Goal: Task Accomplishment & Management: Manage account settings

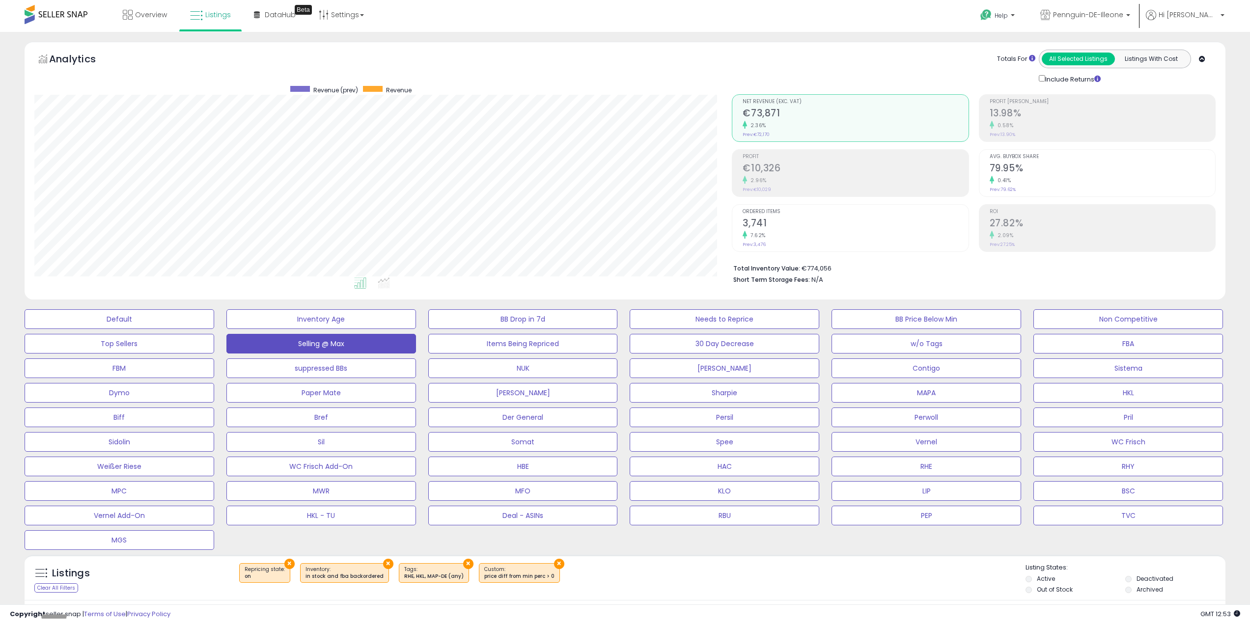
select select "**"
click at [1123, 16] on span "Pennguin-DE-Illeone" at bounding box center [1088, 15] width 70 height 10
click at [1121, 40] on p "Pennguin-DE 3,727 listings" at bounding box center [1059, 46] width 145 height 20
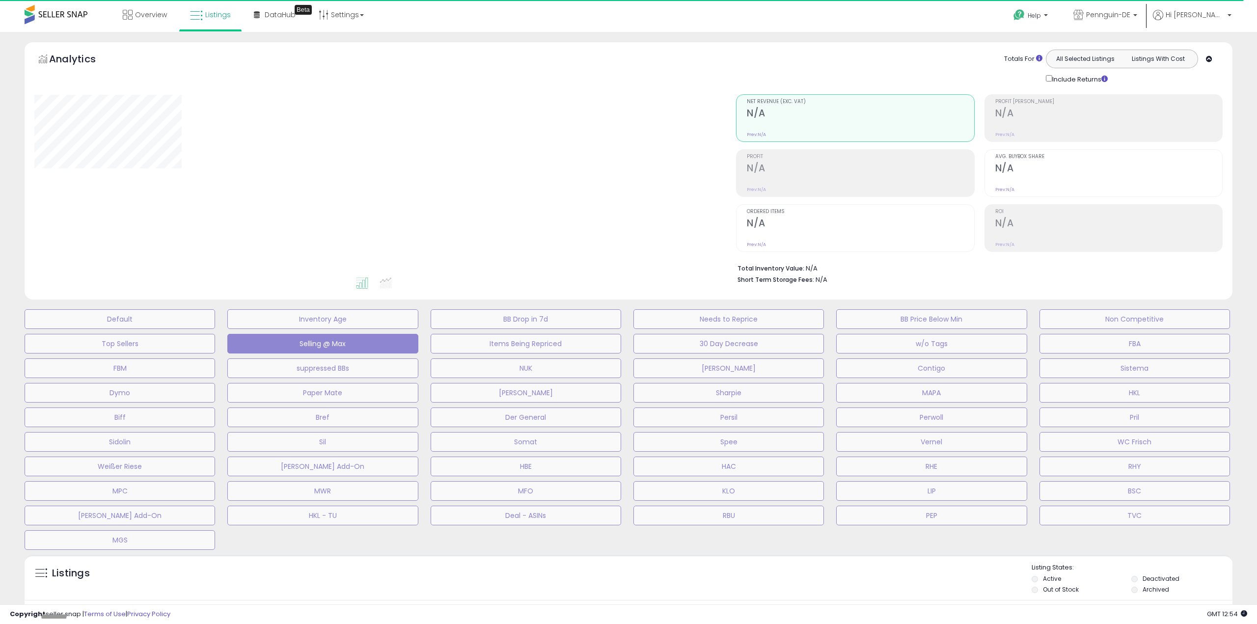
select select "**"
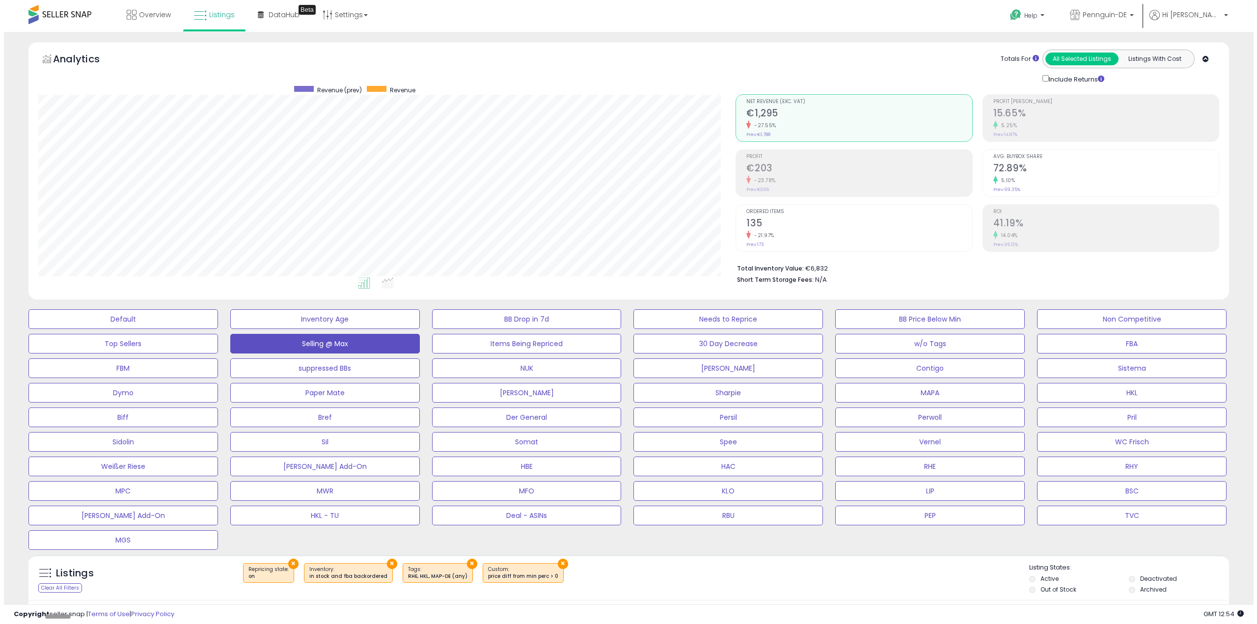
scroll to position [201, 698]
click at [214, 329] on button "RBU" at bounding box center [120, 319] width 190 height 20
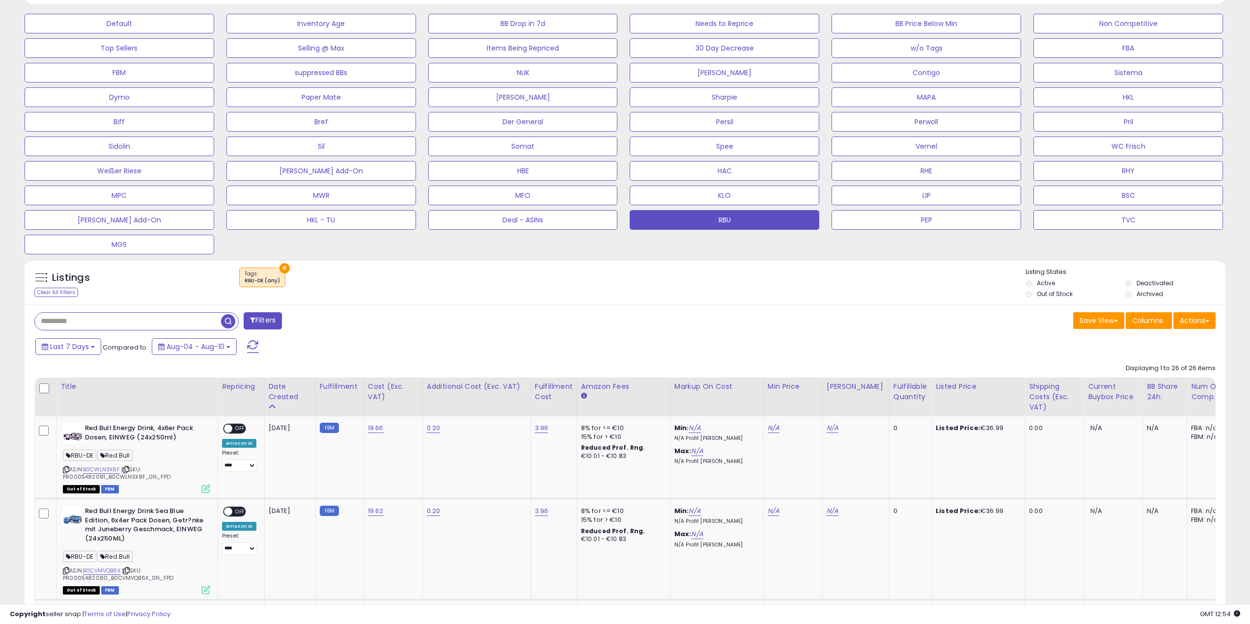
scroll to position [344, 0]
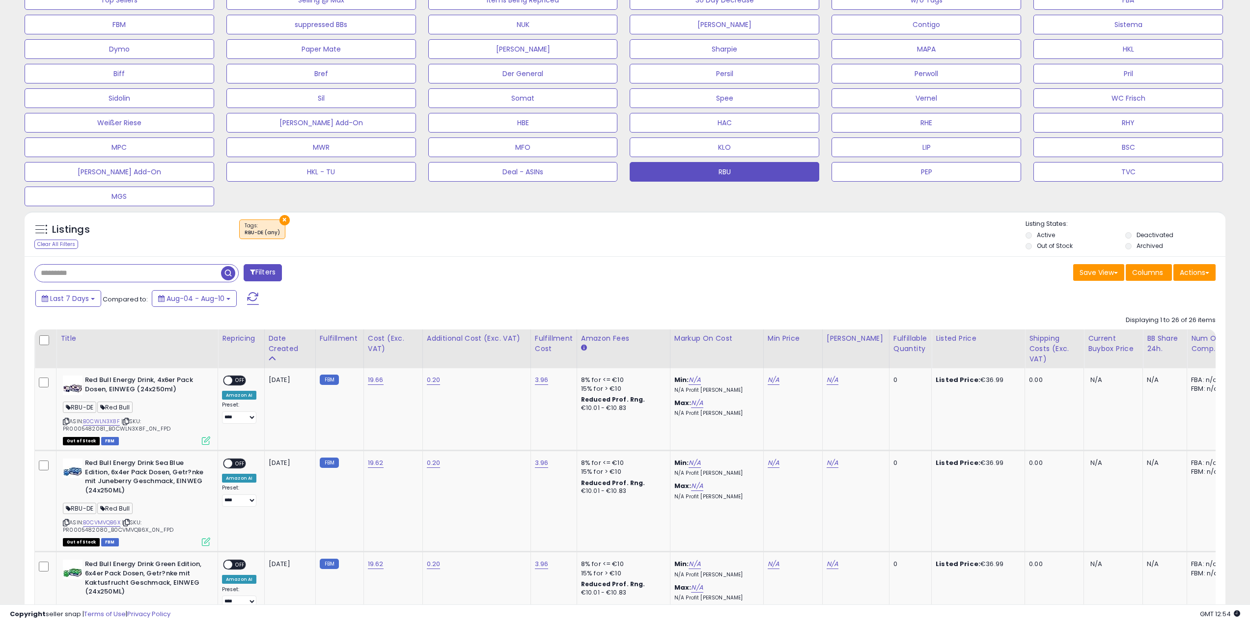
click at [378, 346] on div "Cost (Exc. VAT)" at bounding box center [393, 343] width 51 height 21
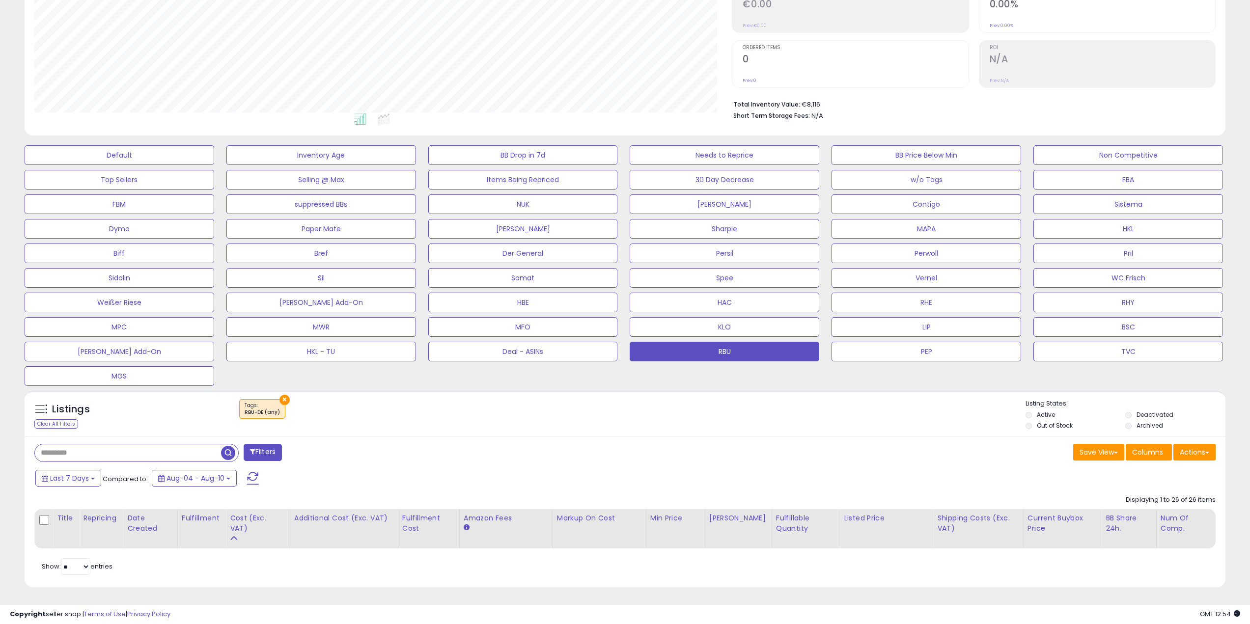
scroll to position [164, 0]
click at [251, 524] on div "Cost (Exc. VAT)" at bounding box center [258, 523] width 56 height 21
click at [535, 448] on div "Filters" at bounding box center [326, 454] width 598 height 20
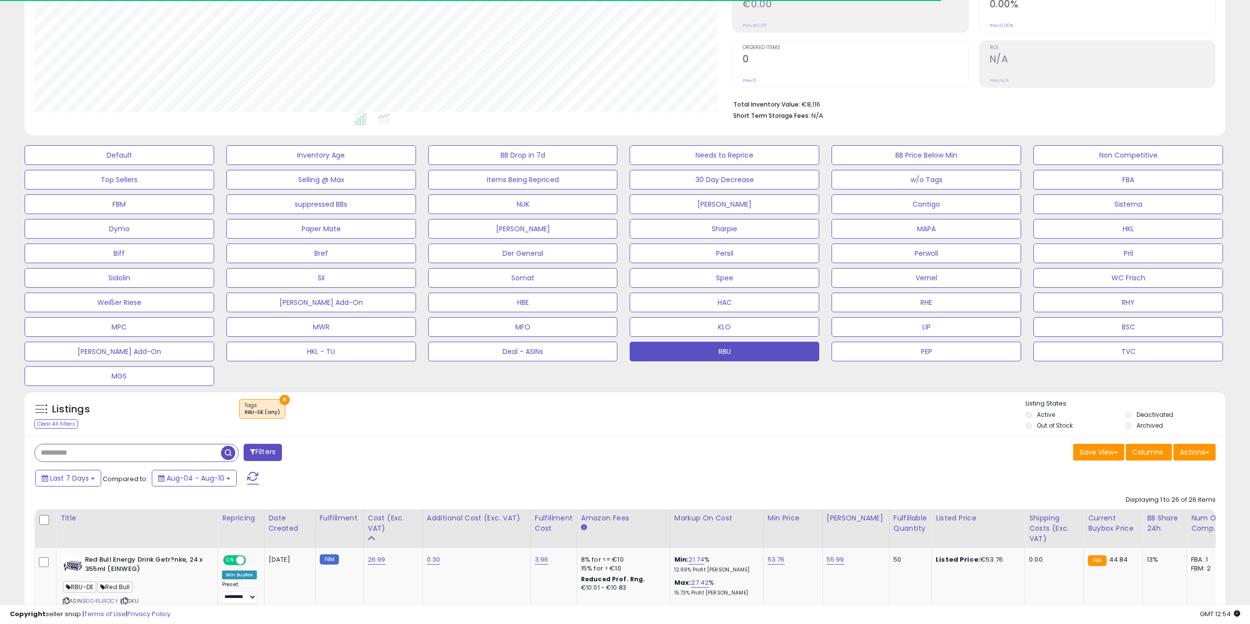
scroll to position [344, 0]
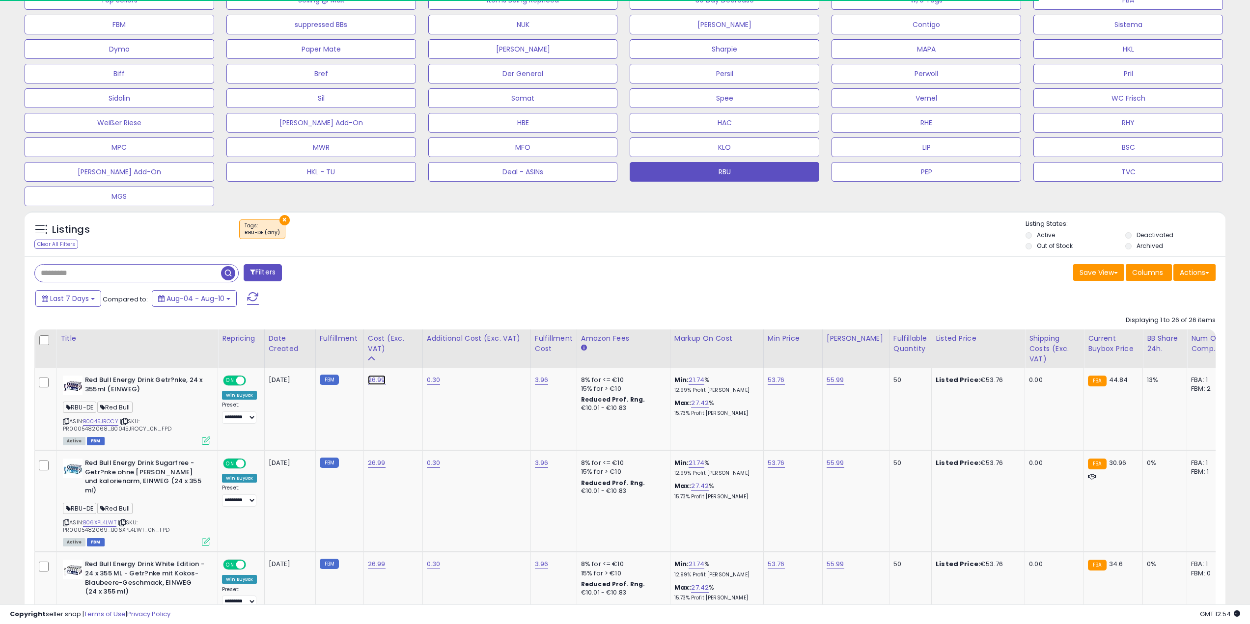
click at [375, 380] on link "26.99" at bounding box center [377, 380] width 18 height 10
click at [170, 358] on tr "Title Repricing Date Created Fulfillment" at bounding box center [633, 349] width 1196 height 39
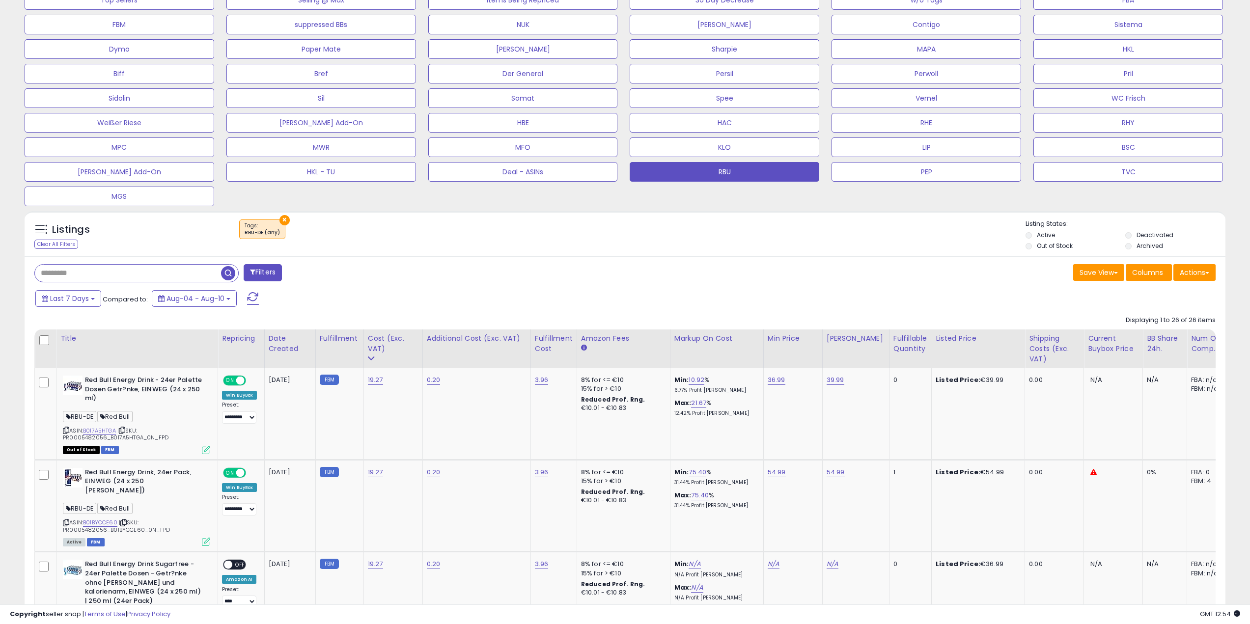
click at [468, 292] on div "Last 7 Days Compared to: Aug-04 - Aug-10" at bounding box center [476, 300] width 886 height 22
click at [382, 343] on div "Cost (Exc. VAT)" at bounding box center [393, 343] width 51 height 21
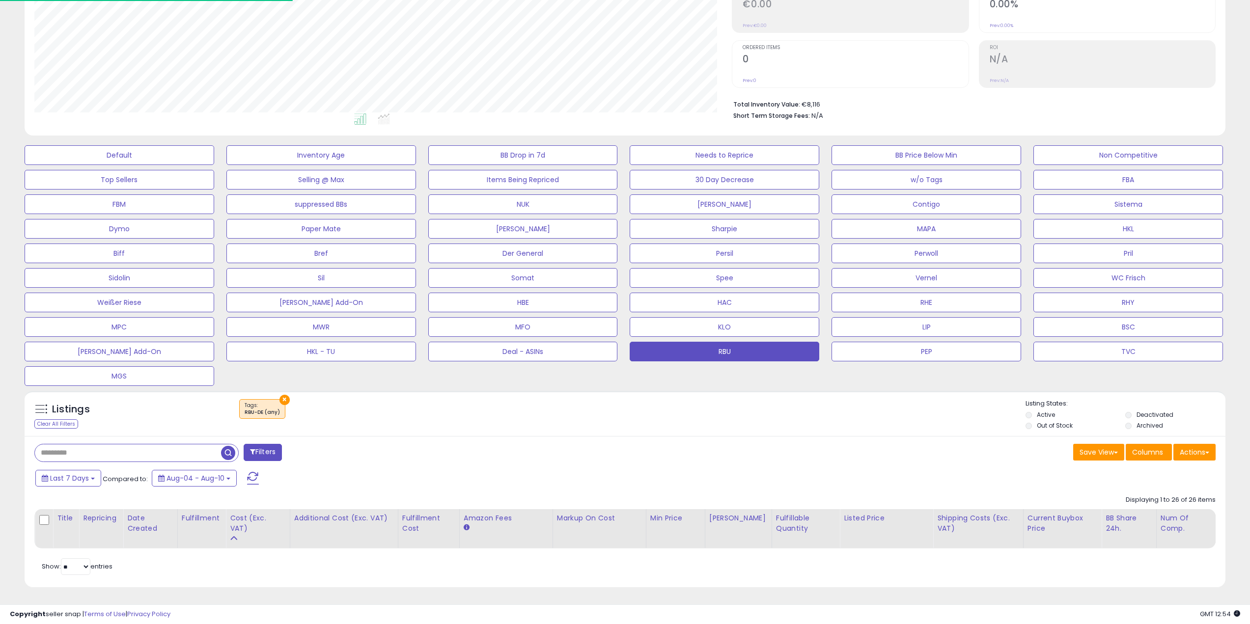
click at [471, 457] on div "Filters" at bounding box center [326, 454] width 598 height 20
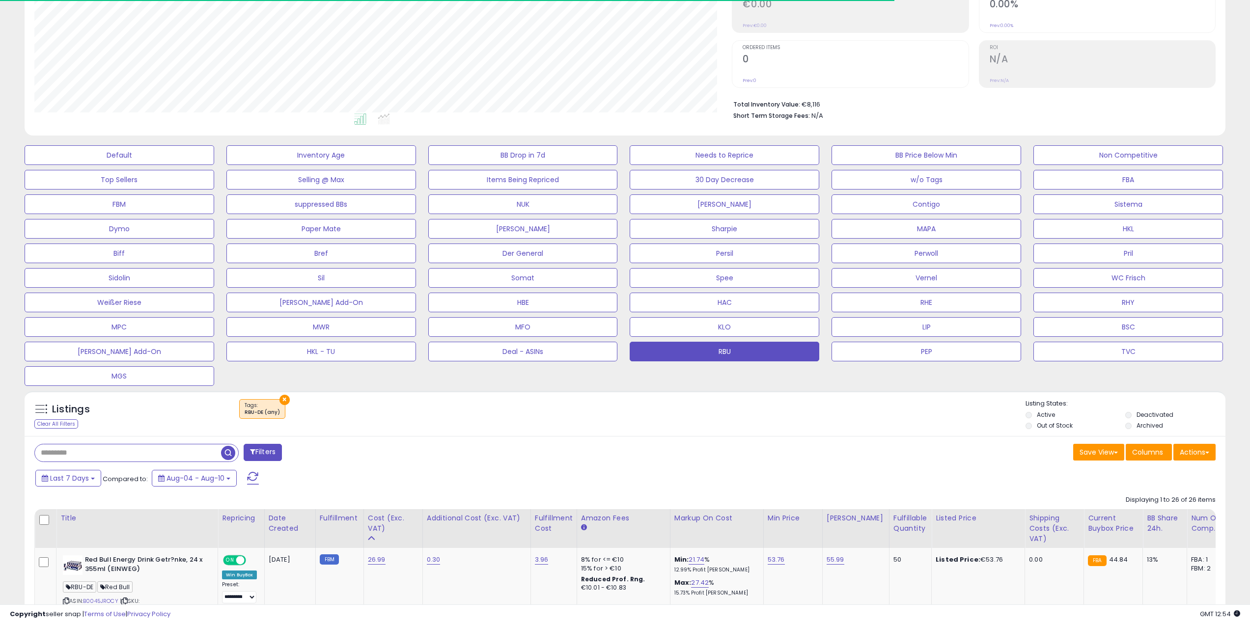
scroll to position [344, 0]
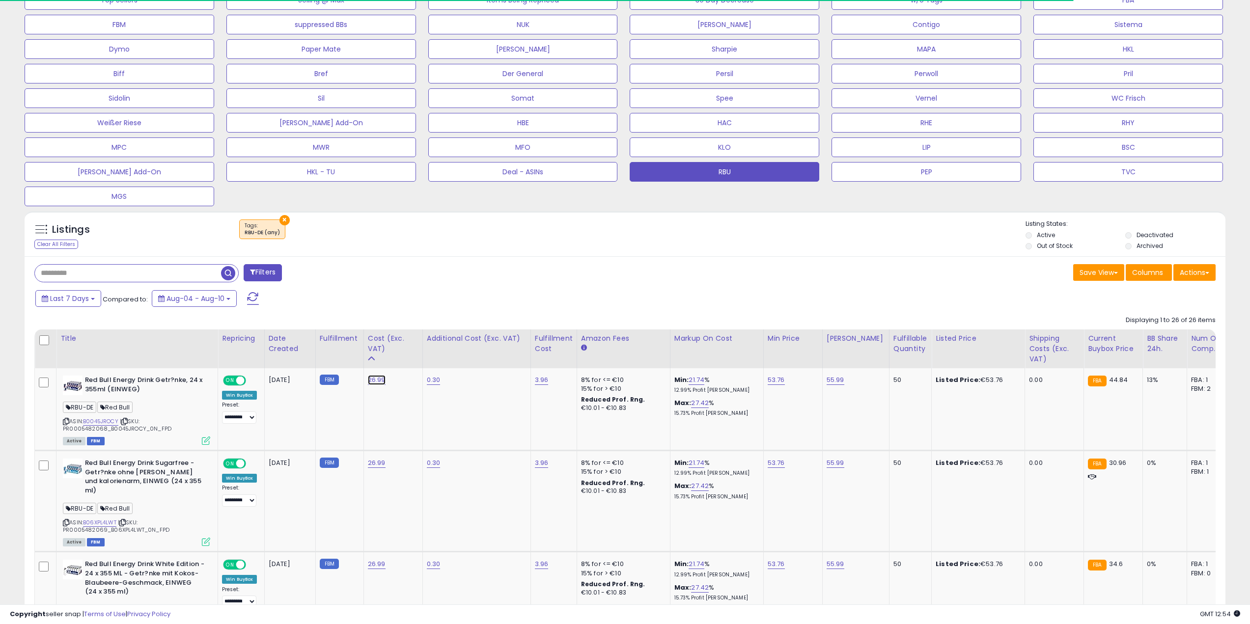
click at [373, 380] on link "26.99" at bounding box center [377, 380] width 18 height 10
drag, startPoint x: 311, startPoint y: 357, endPoint x: 217, endPoint y: 357, distance: 93.8
type input "**"
type input "*****"
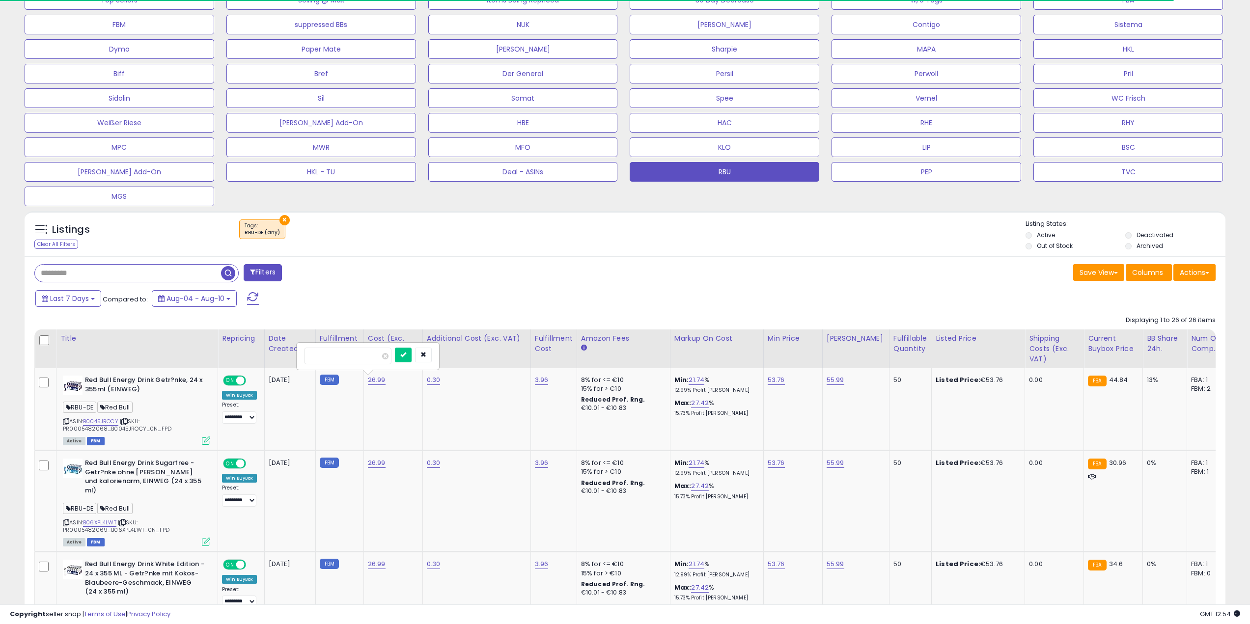
click button "submit" at bounding box center [403, 355] width 17 height 15
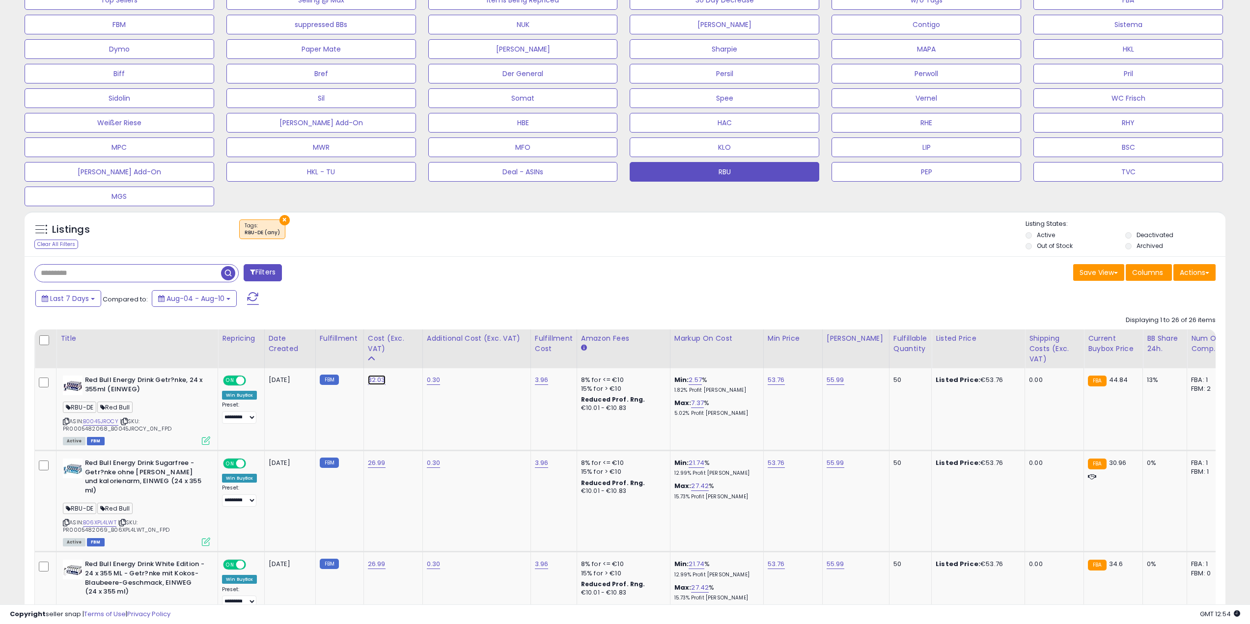
click at [375, 381] on link "32.03" at bounding box center [377, 380] width 18 height 10
type input "**"
type input "*****"
click button "submit" at bounding box center [403, 355] width 17 height 15
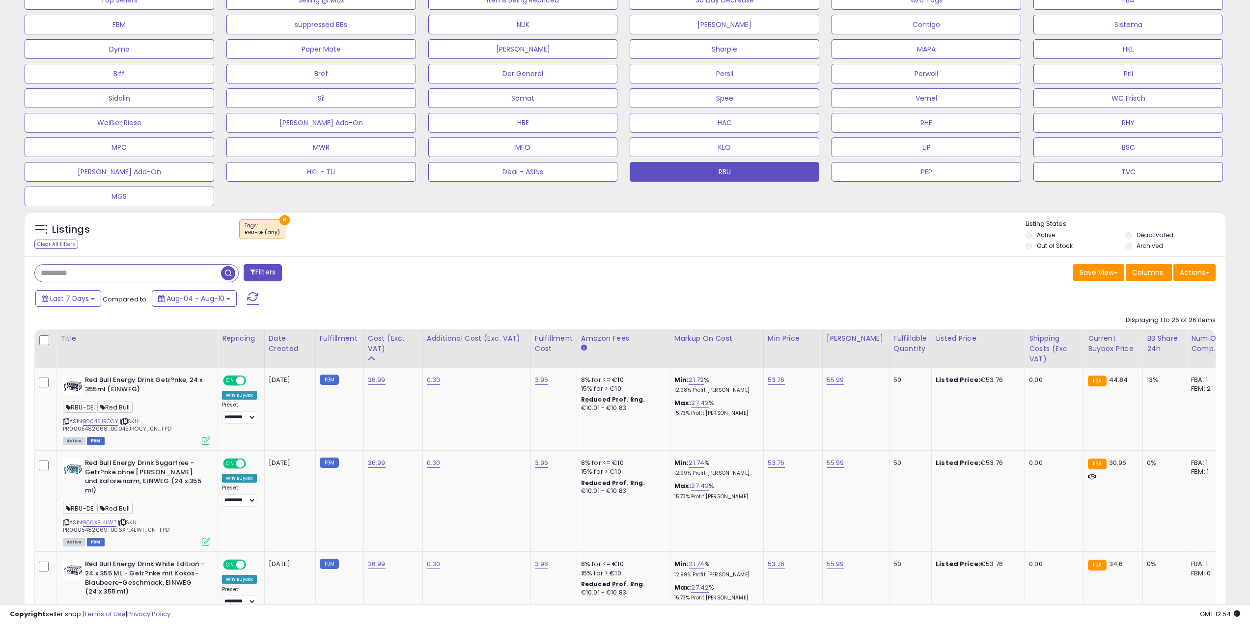
click at [550, 305] on div "Last 7 Days Compared to: Aug-04 - Aug-10" at bounding box center [476, 300] width 886 height 22
click at [551, 303] on div "Last 7 Days Compared to: Aug-04 - Aug-10" at bounding box center [476, 300] width 886 height 22
click at [552, 301] on div "Last 7 Days Compared to: Aug-04 - Aug-10" at bounding box center [476, 300] width 886 height 22
click at [561, 301] on div "Last 7 Days Compared to: Aug-04 - Aug-10" at bounding box center [476, 300] width 886 height 22
click at [613, 220] on div "× Tags" at bounding box center [626, 234] width 799 height 28
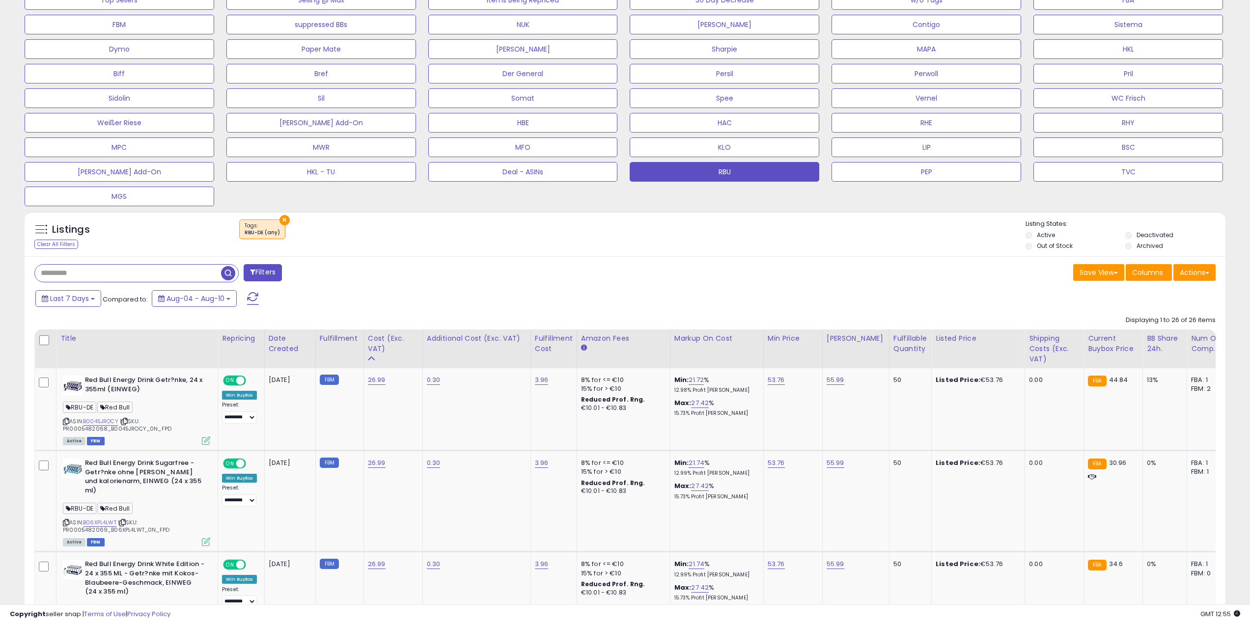
click at [451, 297] on div "Last 7 Days Compared to: Aug-04 - Aug-10" at bounding box center [476, 300] width 886 height 22
click at [554, 301] on div "Last 7 Days Compared to: Aug-04 - Aug-10" at bounding box center [476, 300] width 886 height 22
click at [811, 298] on div "Last 7 Days Compared to: Aug-04 - Aug-10" at bounding box center [476, 300] width 886 height 22
